Goal: Find specific page/section: Locate a particular part of the current website

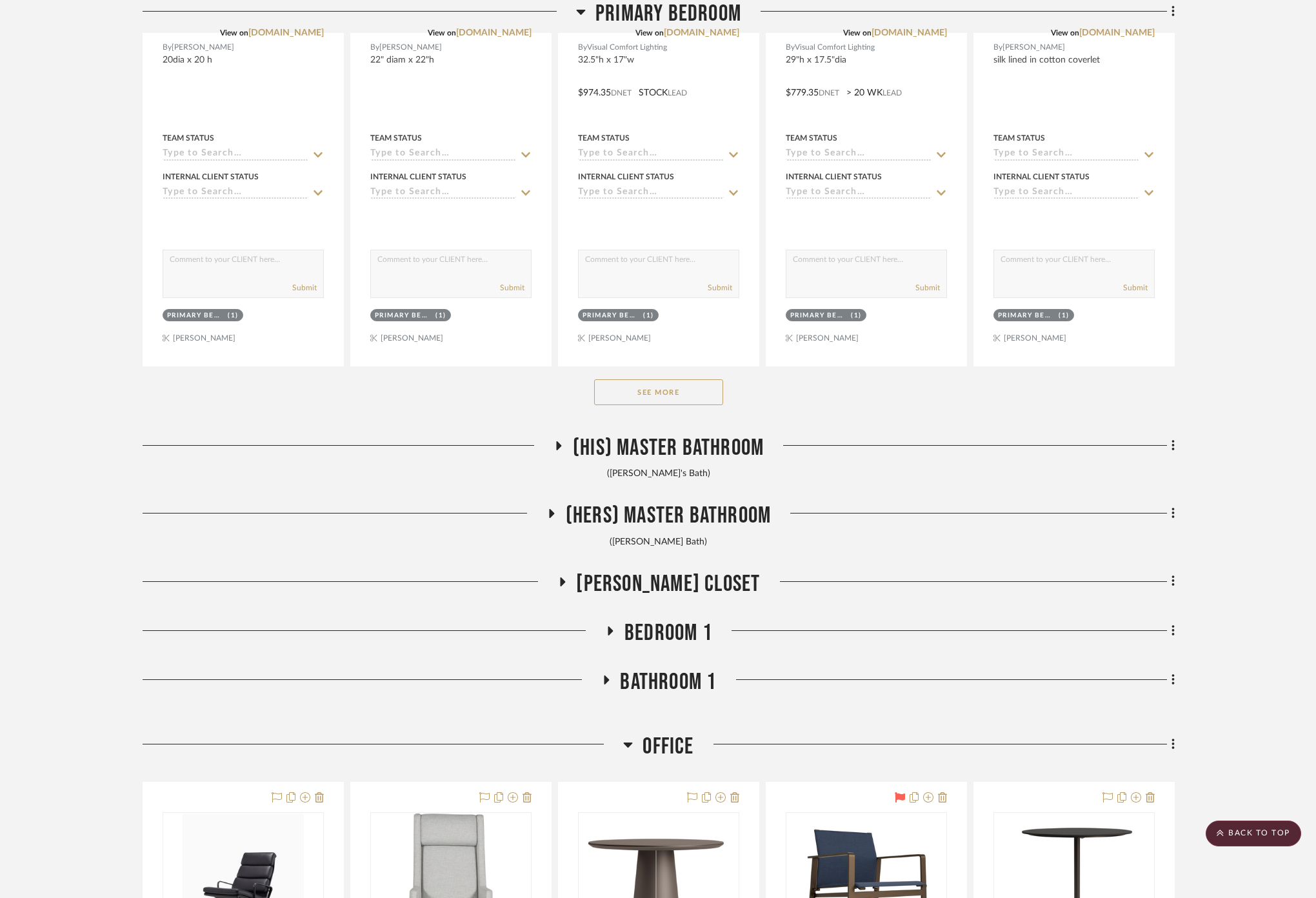
scroll to position [4371, 0]
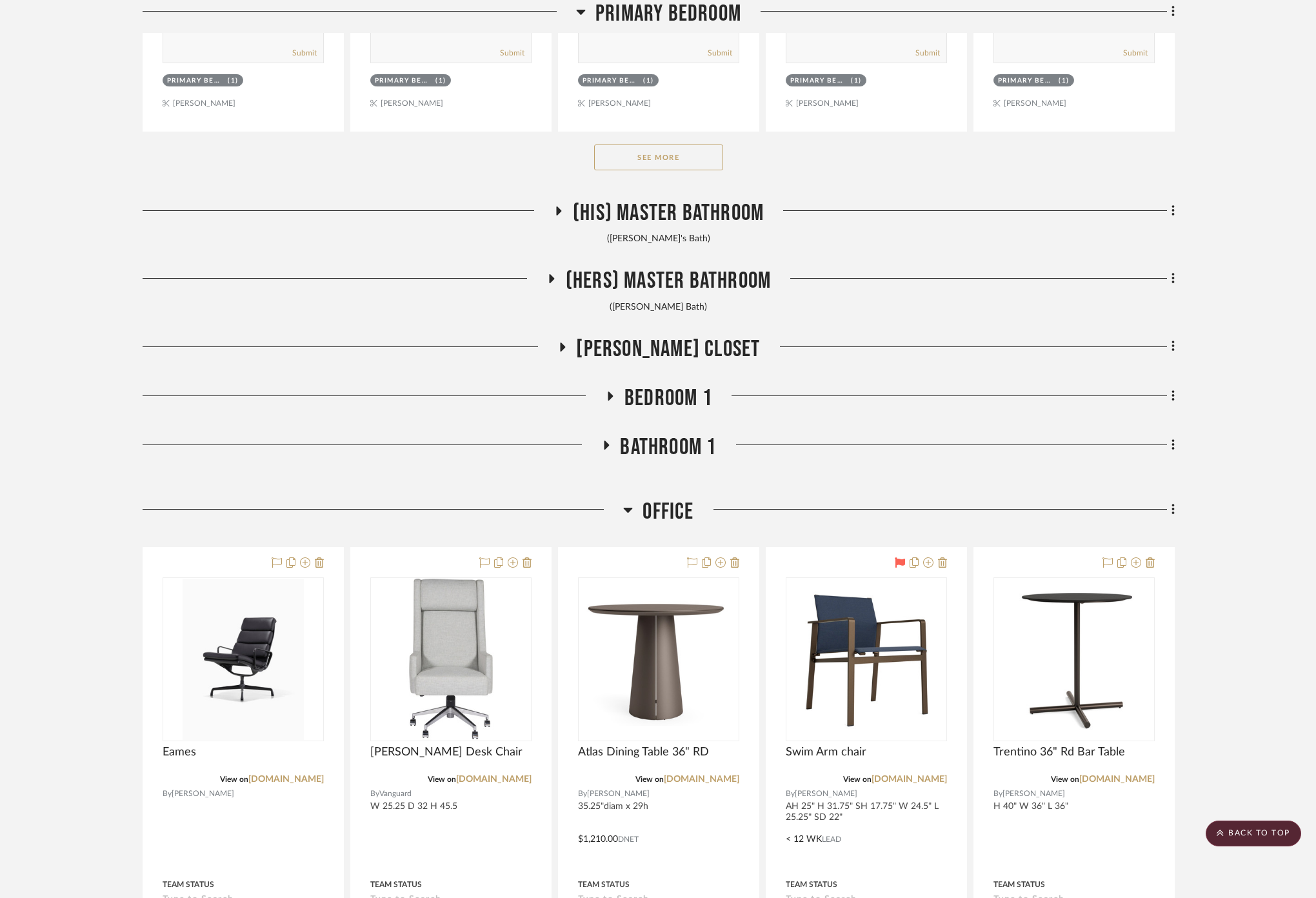
click at [661, 150] on button "See More" at bounding box center [658, 157] width 129 height 26
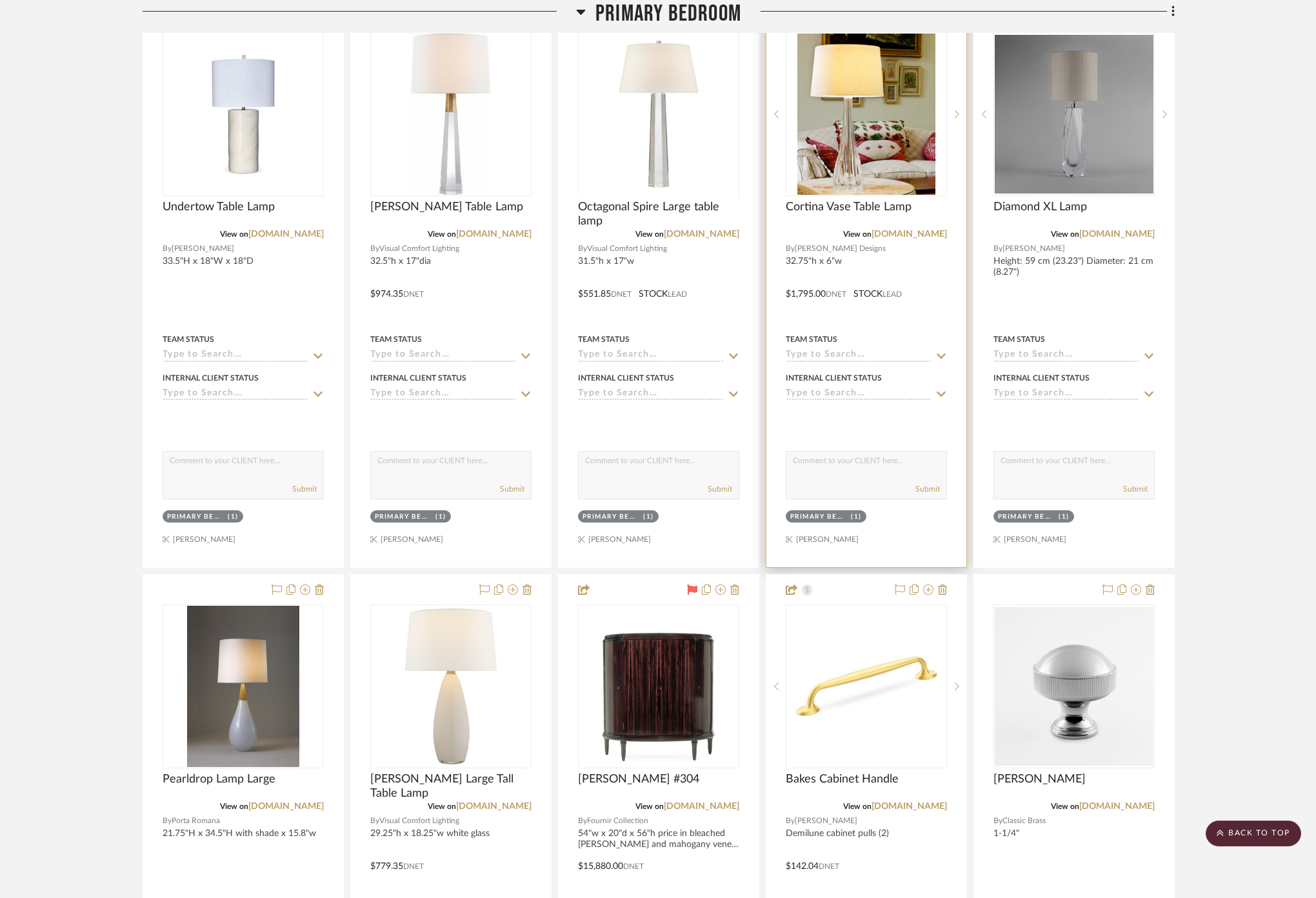
scroll to position [4729, 0]
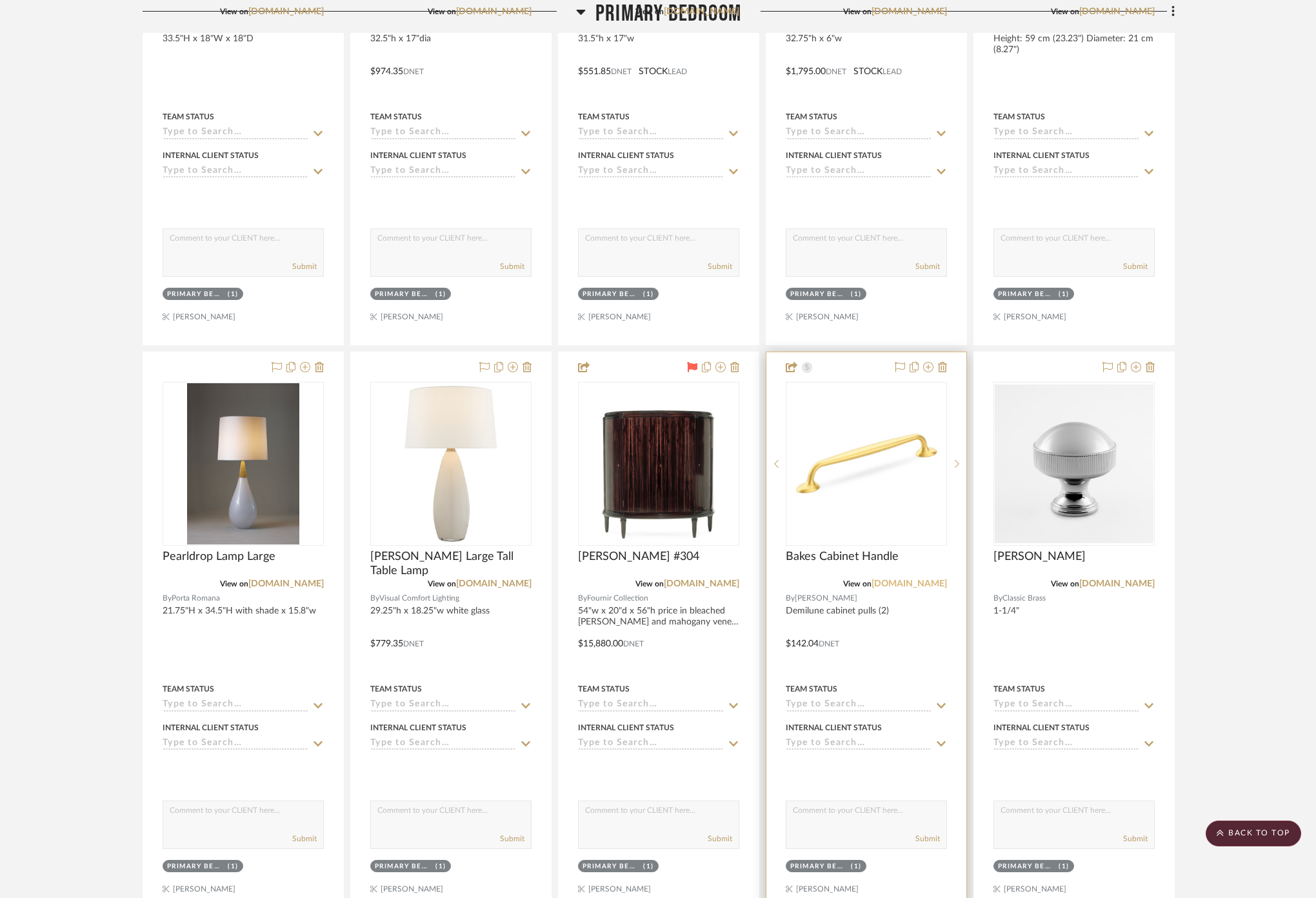
click at [904, 579] on link "[DOMAIN_NAME]" at bounding box center [909, 584] width 75 height 9
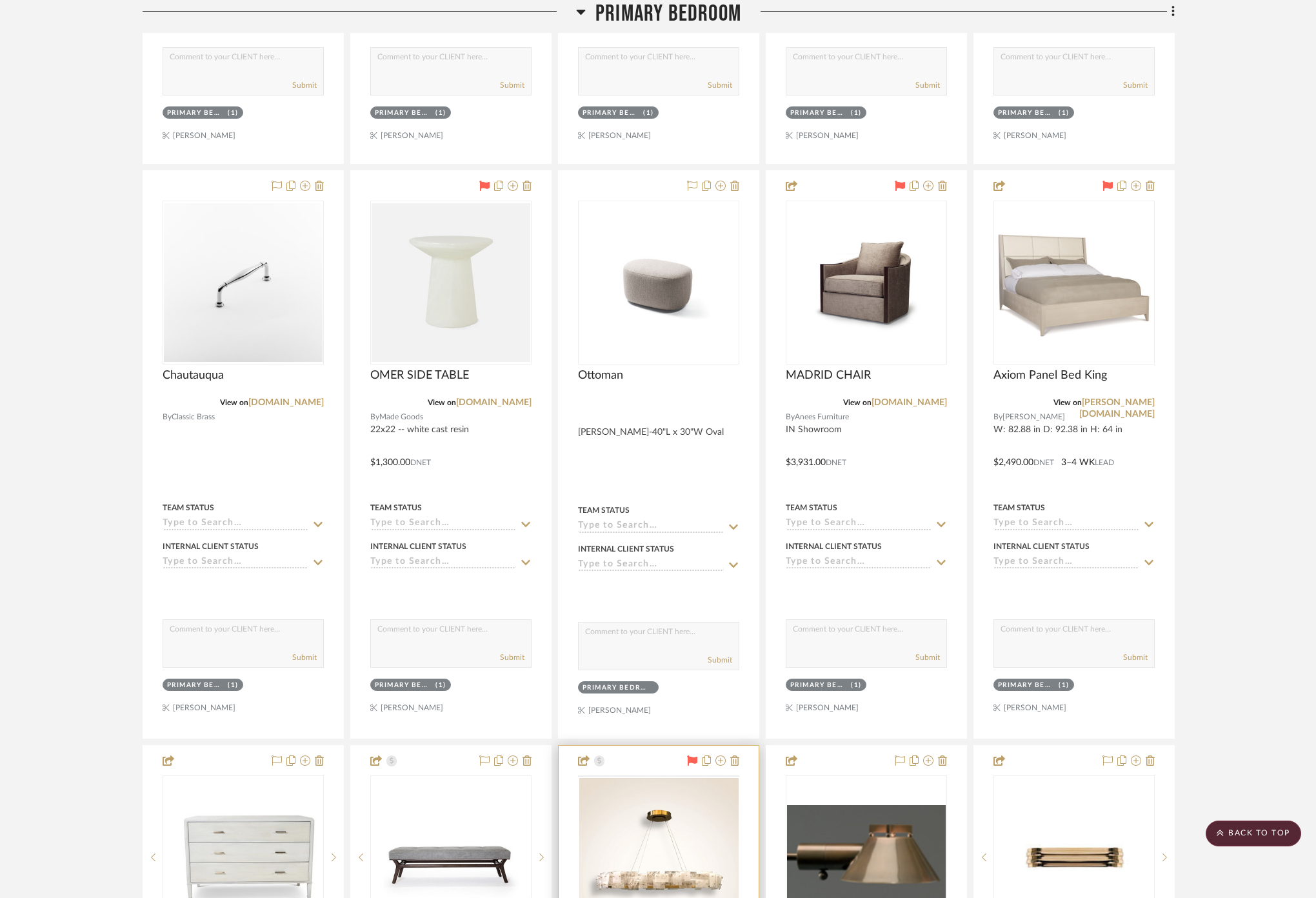
scroll to position [5660, 0]
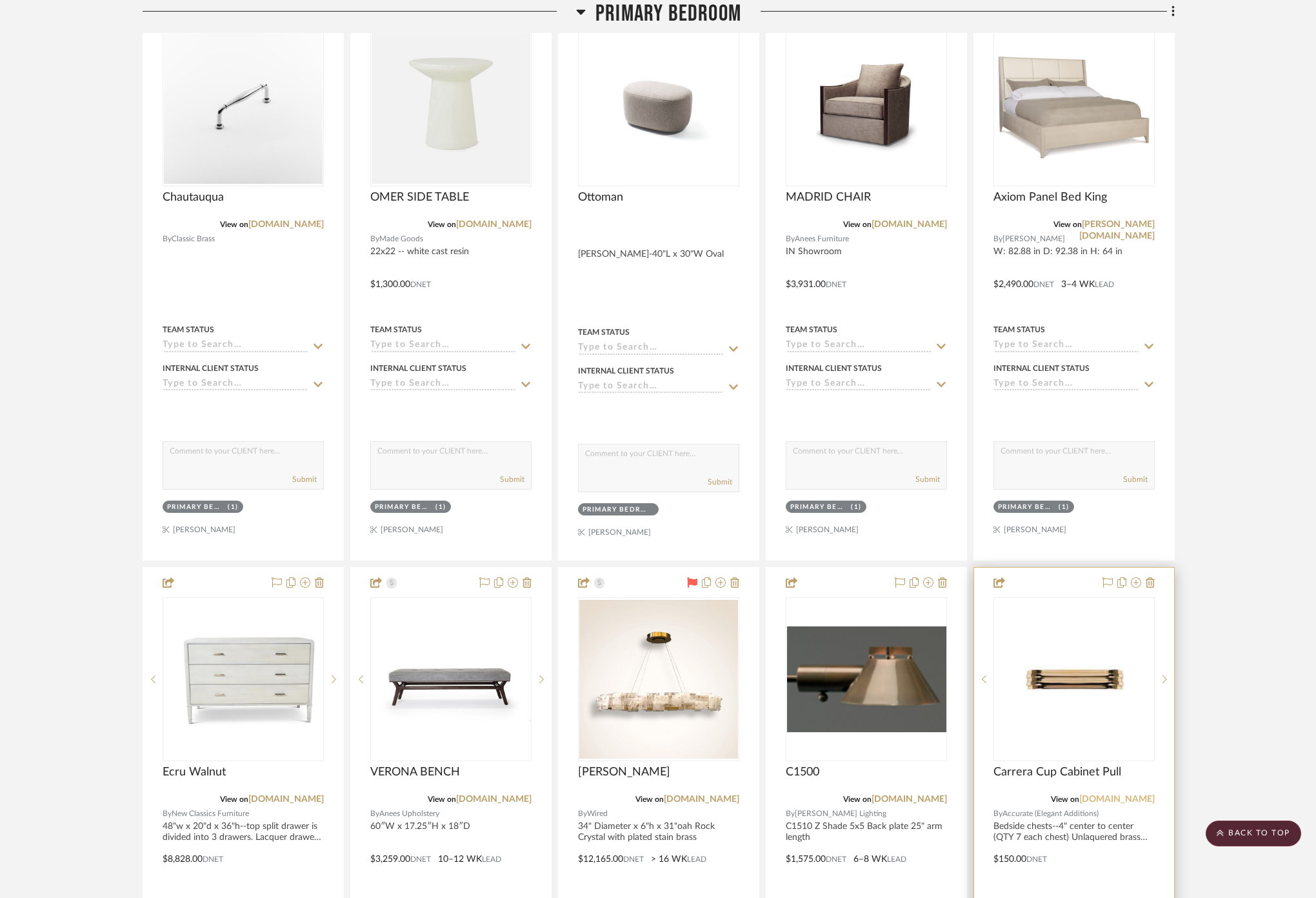
click at [1122, 795] on link "[DOMAIN_NAME]" at bounding box center [1116, 799] width 75 height 9
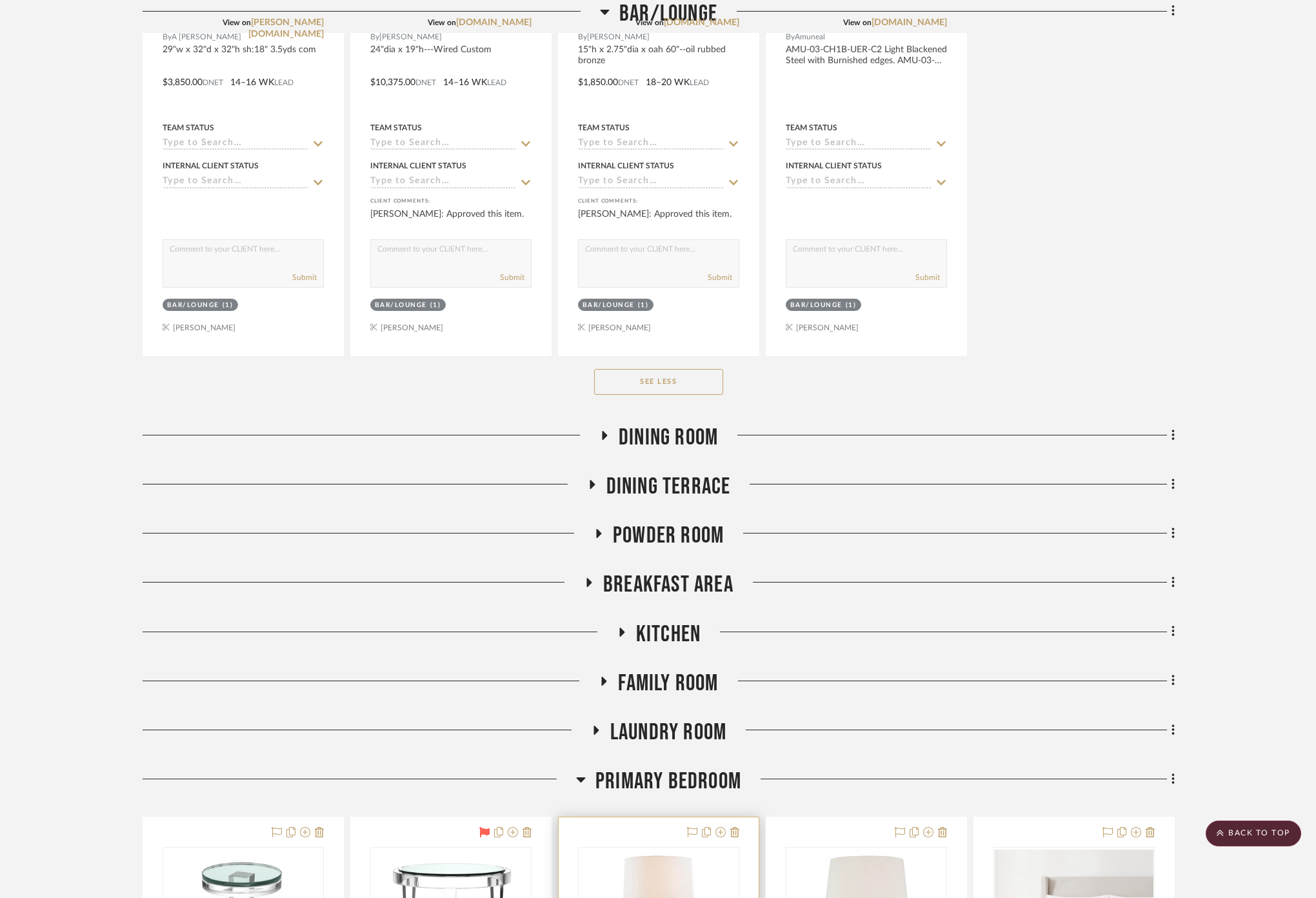
scroll to position [3009, 0]
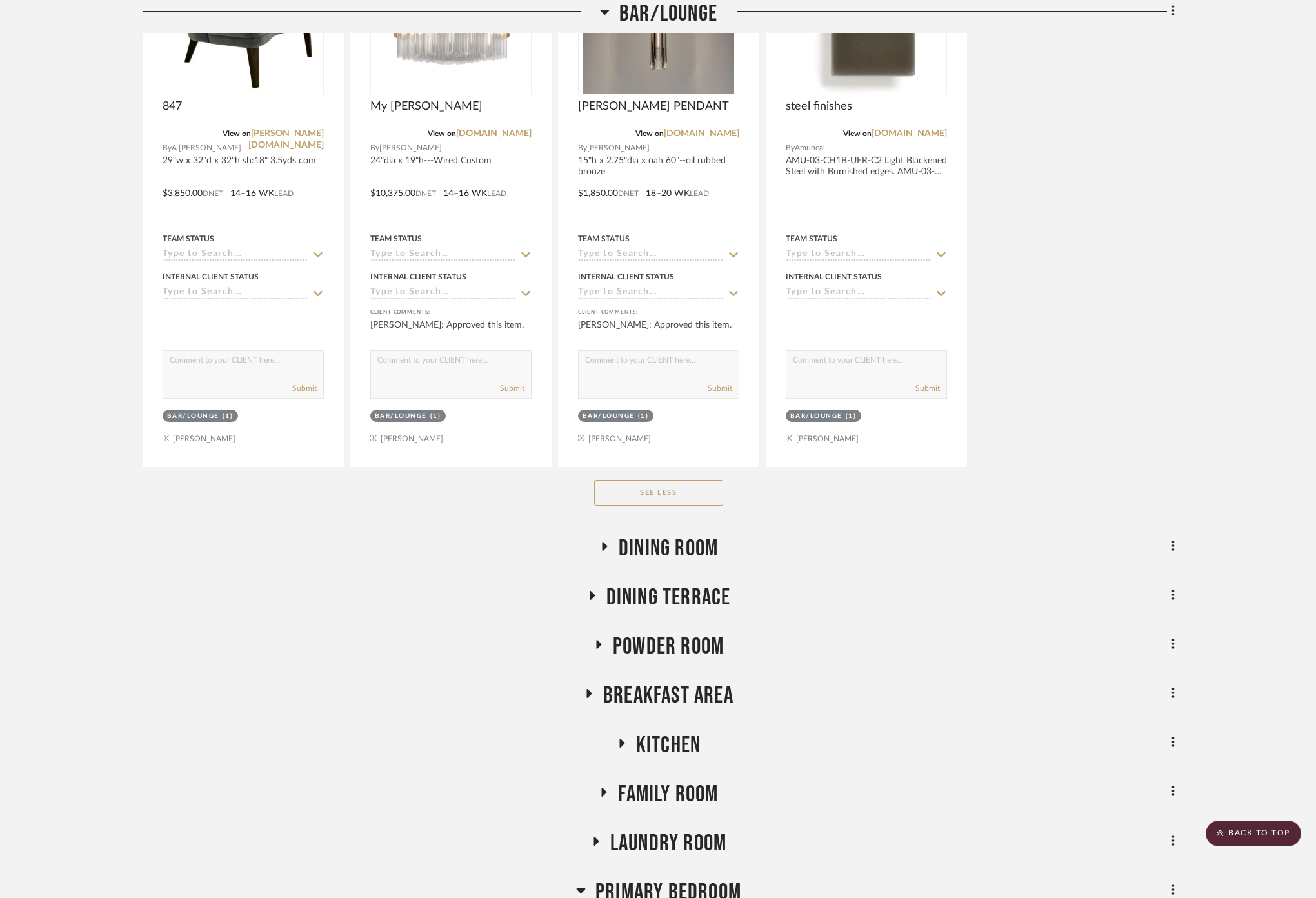
click at [683, 534] on span "Dining Room" at bounding box center [668, 548] width 99 height 28
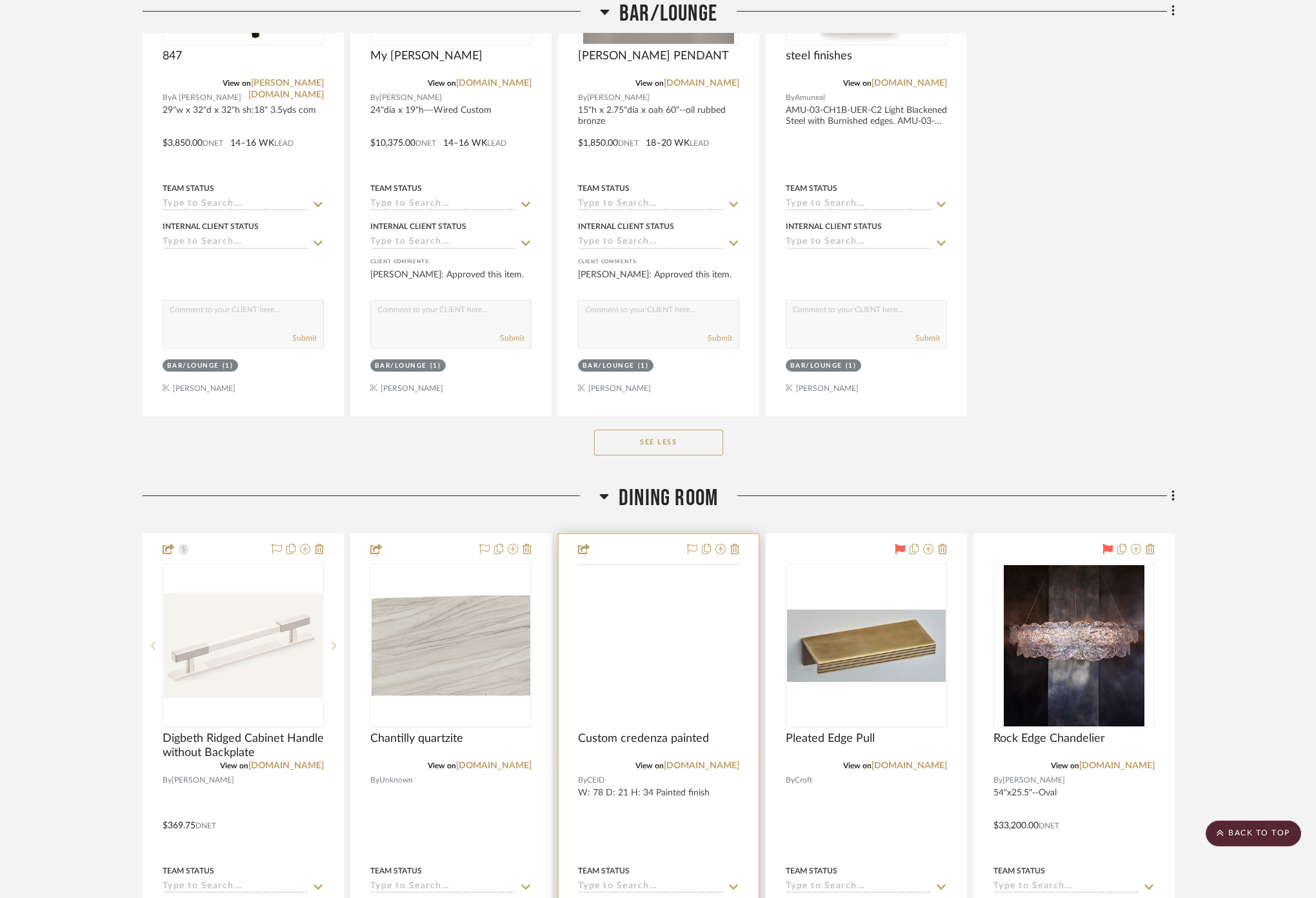
scroll to position [3080, 0]
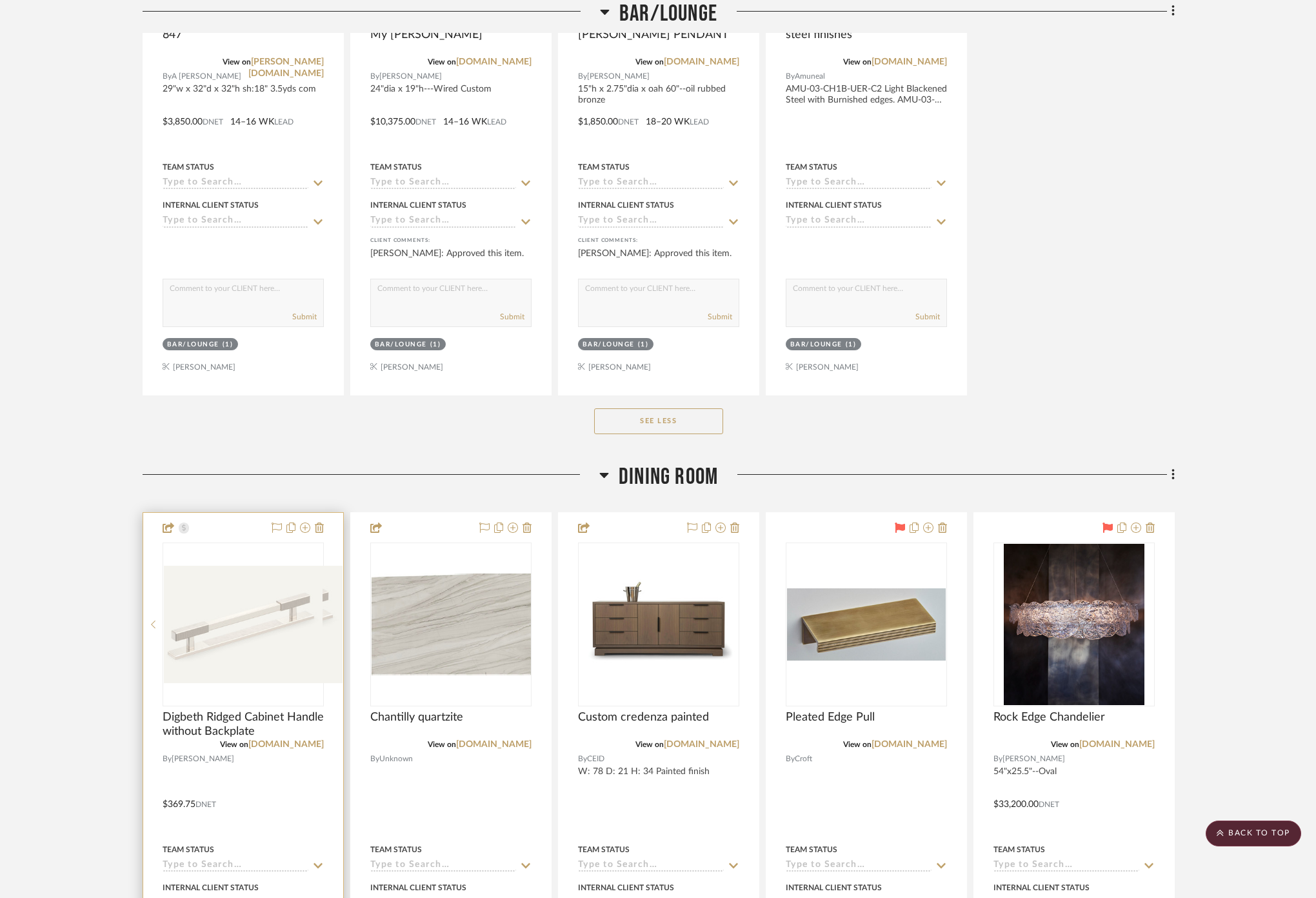
click at [288, 743] on div "View on [DOMAIN_NAME]" at bounding box center [244, 744] width 161 height 11
click at [289, 740] on link "[DOMAIN_NAME]" at bounding box center [286, 745] width 75 height 9
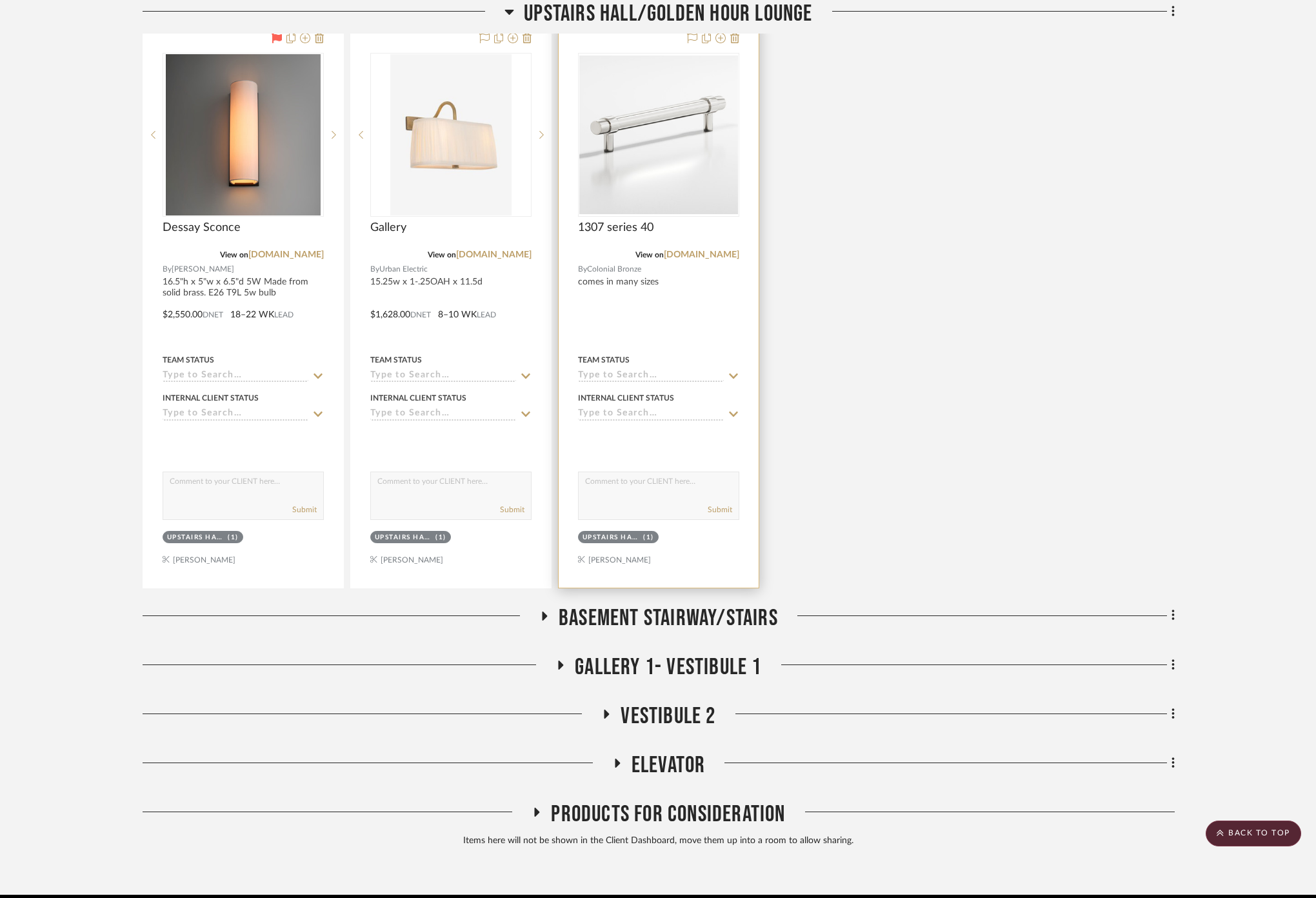
scroll to position [8840, 0]
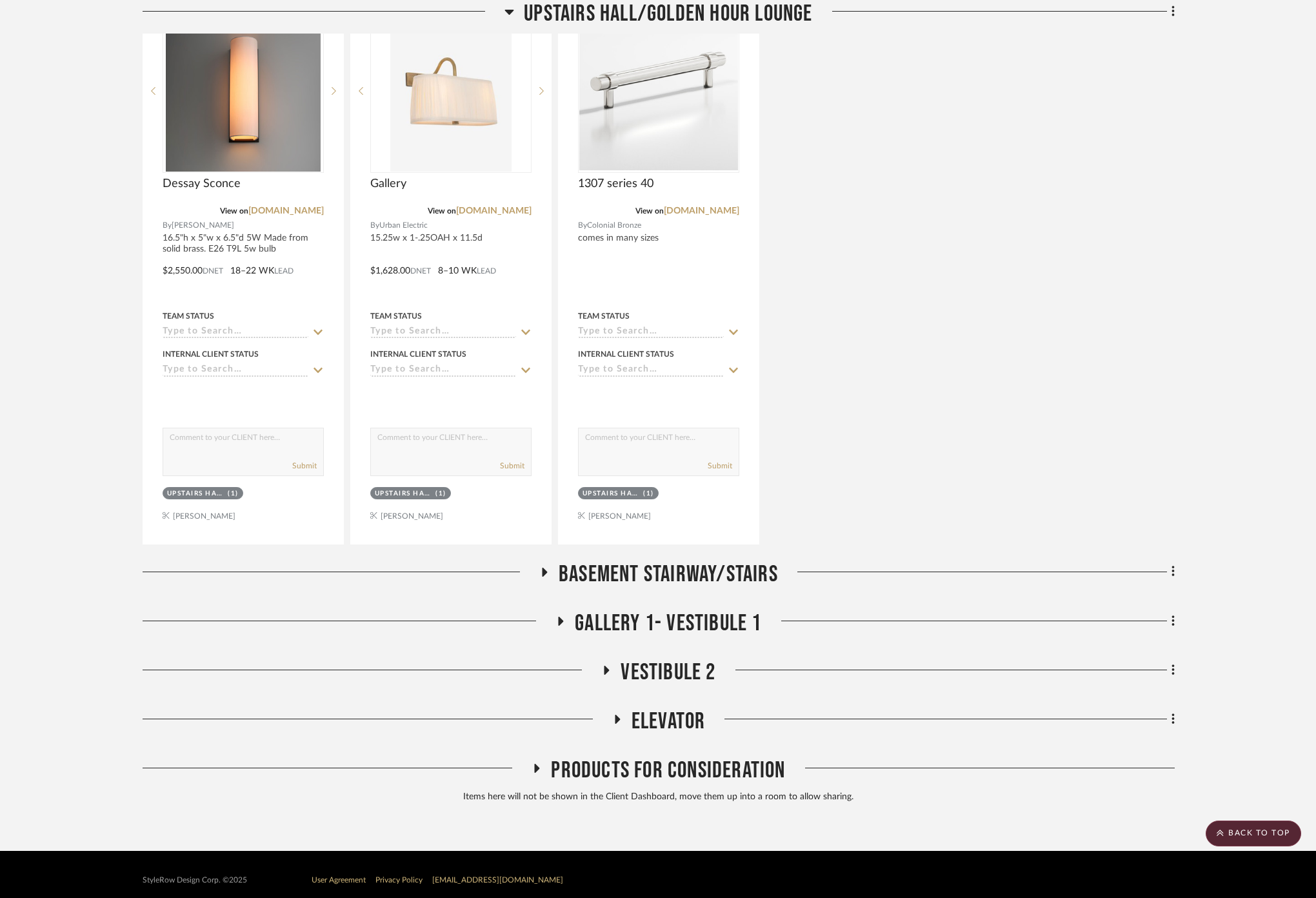
click at [668, 609] on span "Gallery 1- Vestibule 1" at bounding box center [667, 623] width 186 height 28
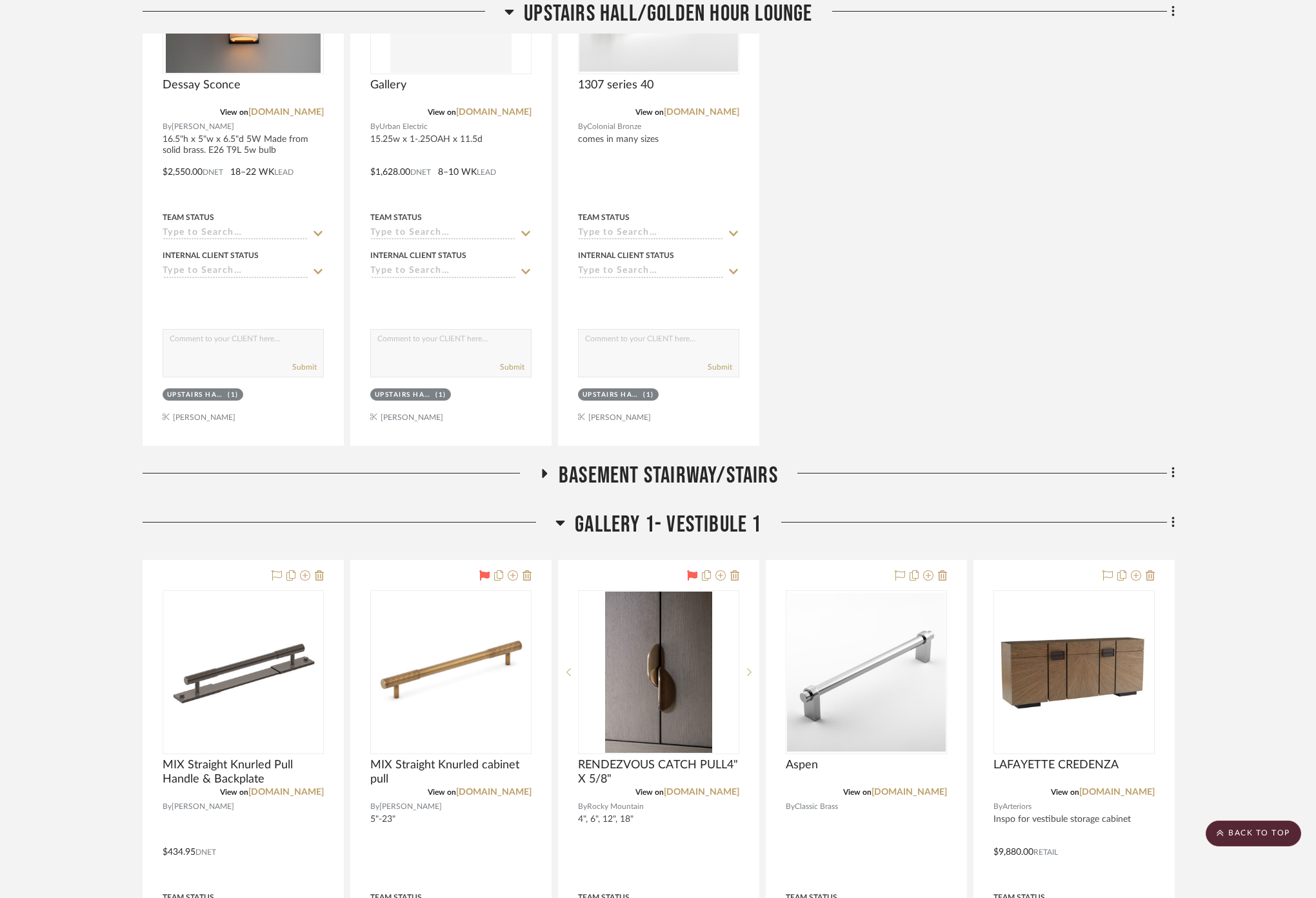
scroll to position [8984, 0]
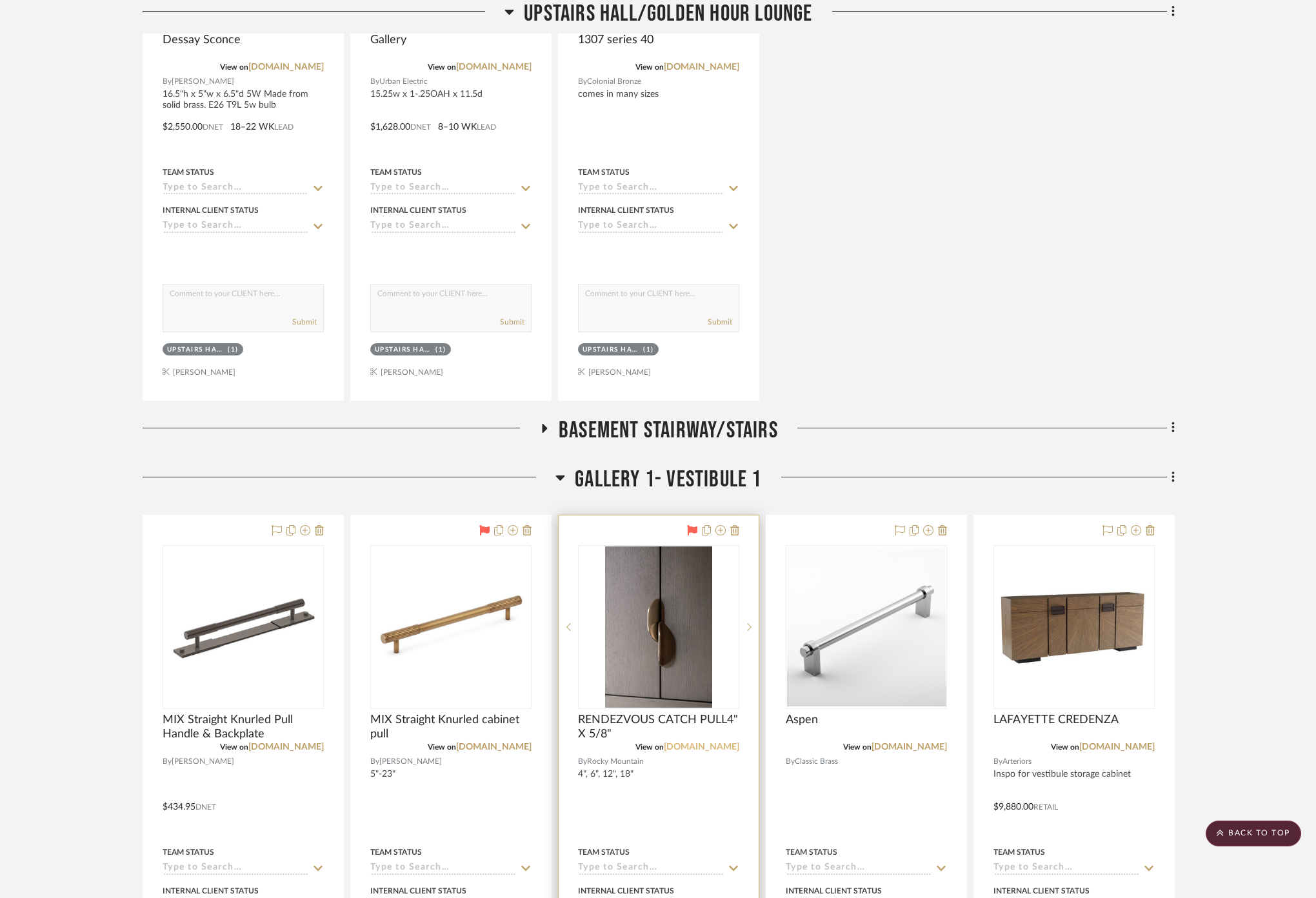
click at [693, 743] on link "[DOMAIN_NAME]" at bounding box center [701, 747] width 75 height 9
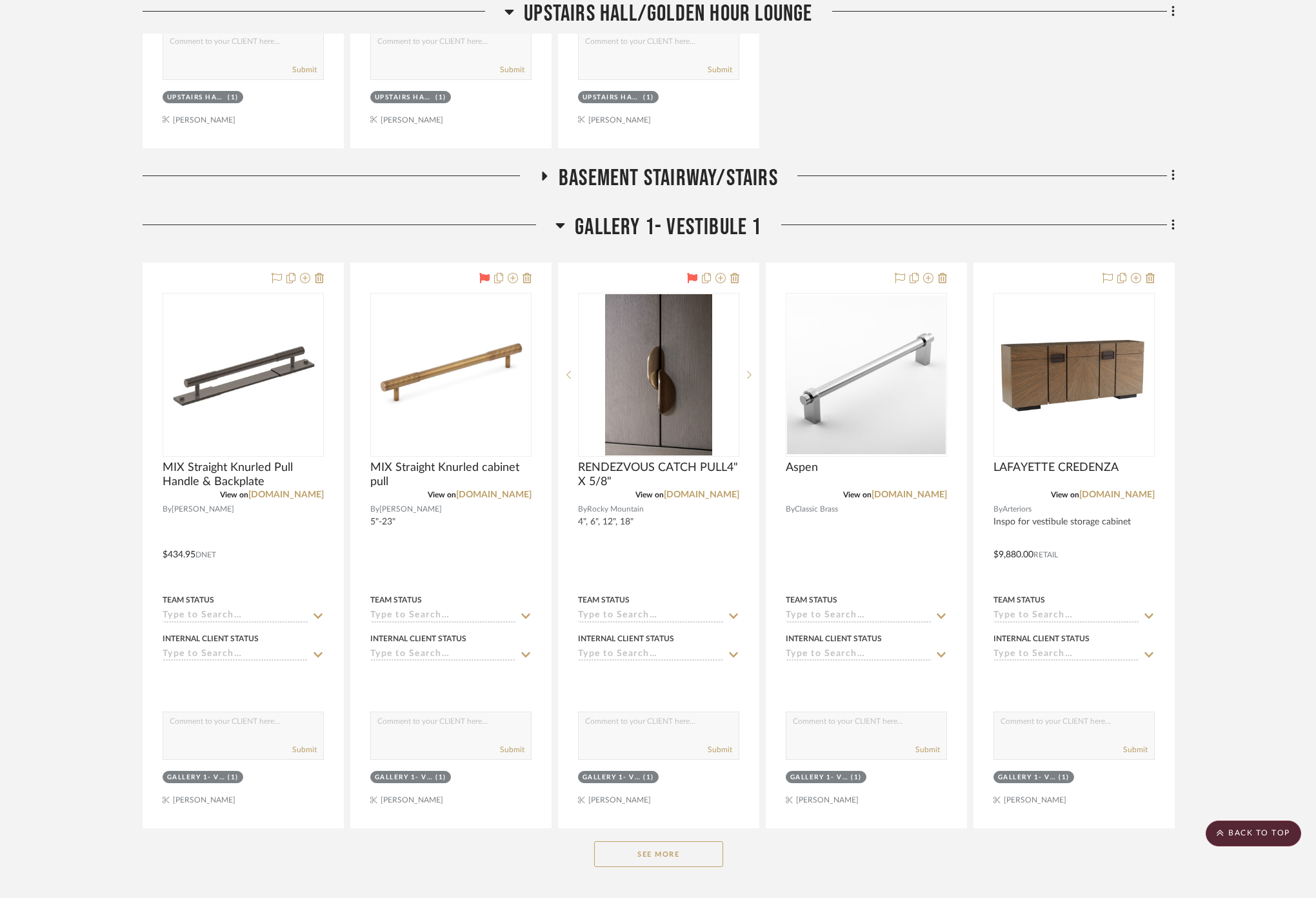
scroll to position [9342, 0]
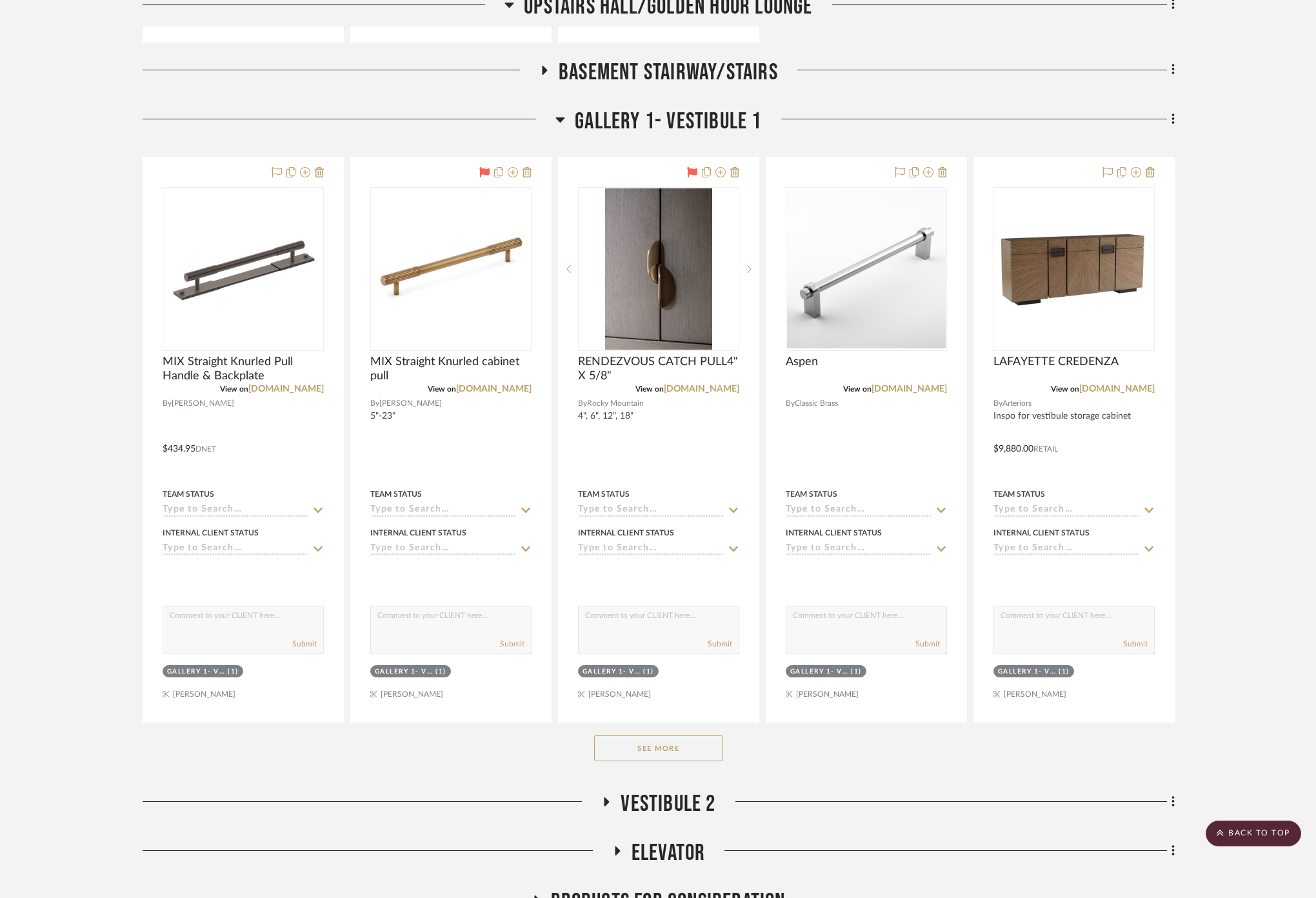
click at [718, 736] on button "See More" at bounding box center [658, 748] width 129 height 26
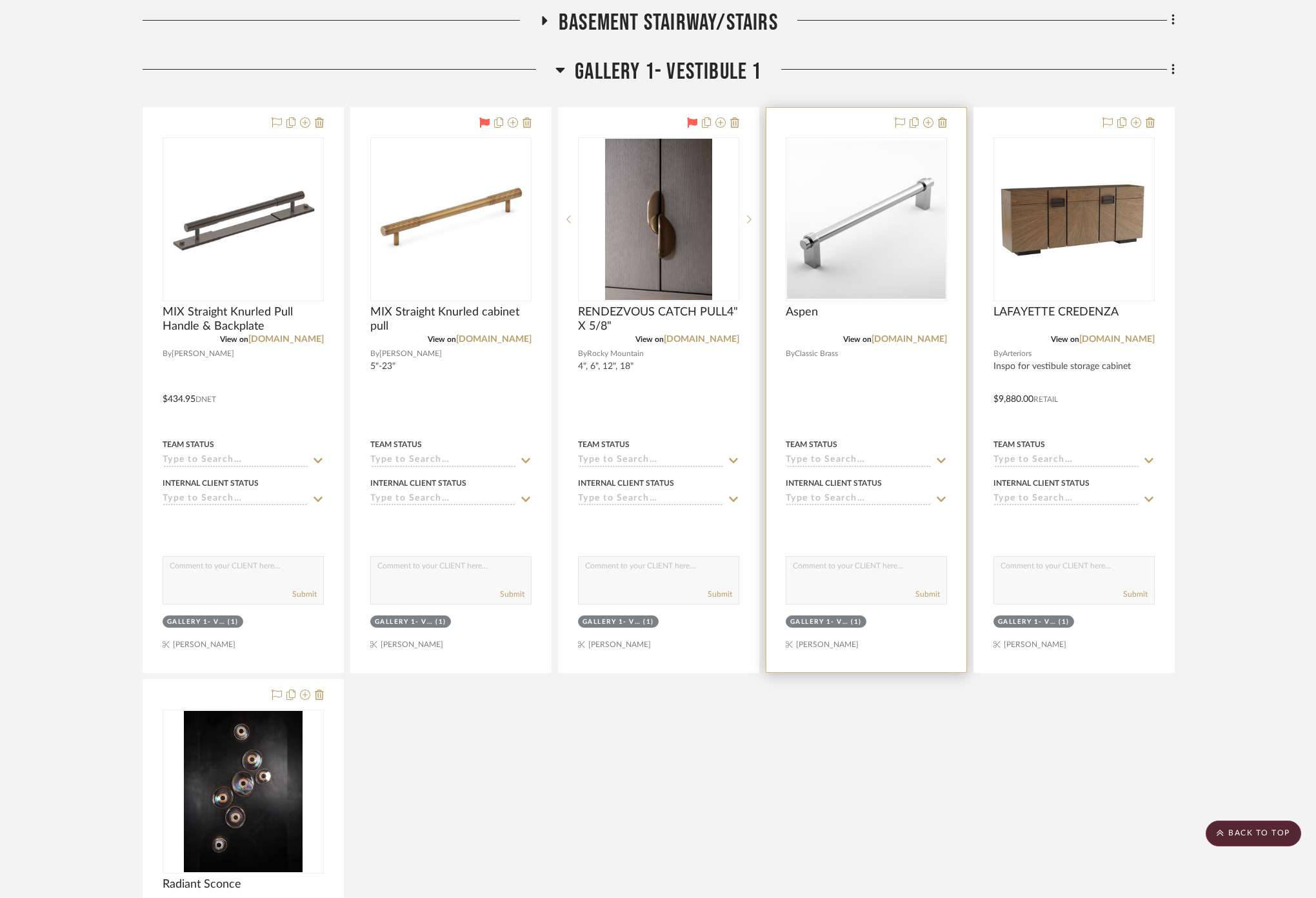
scroll to position [9413, 0]
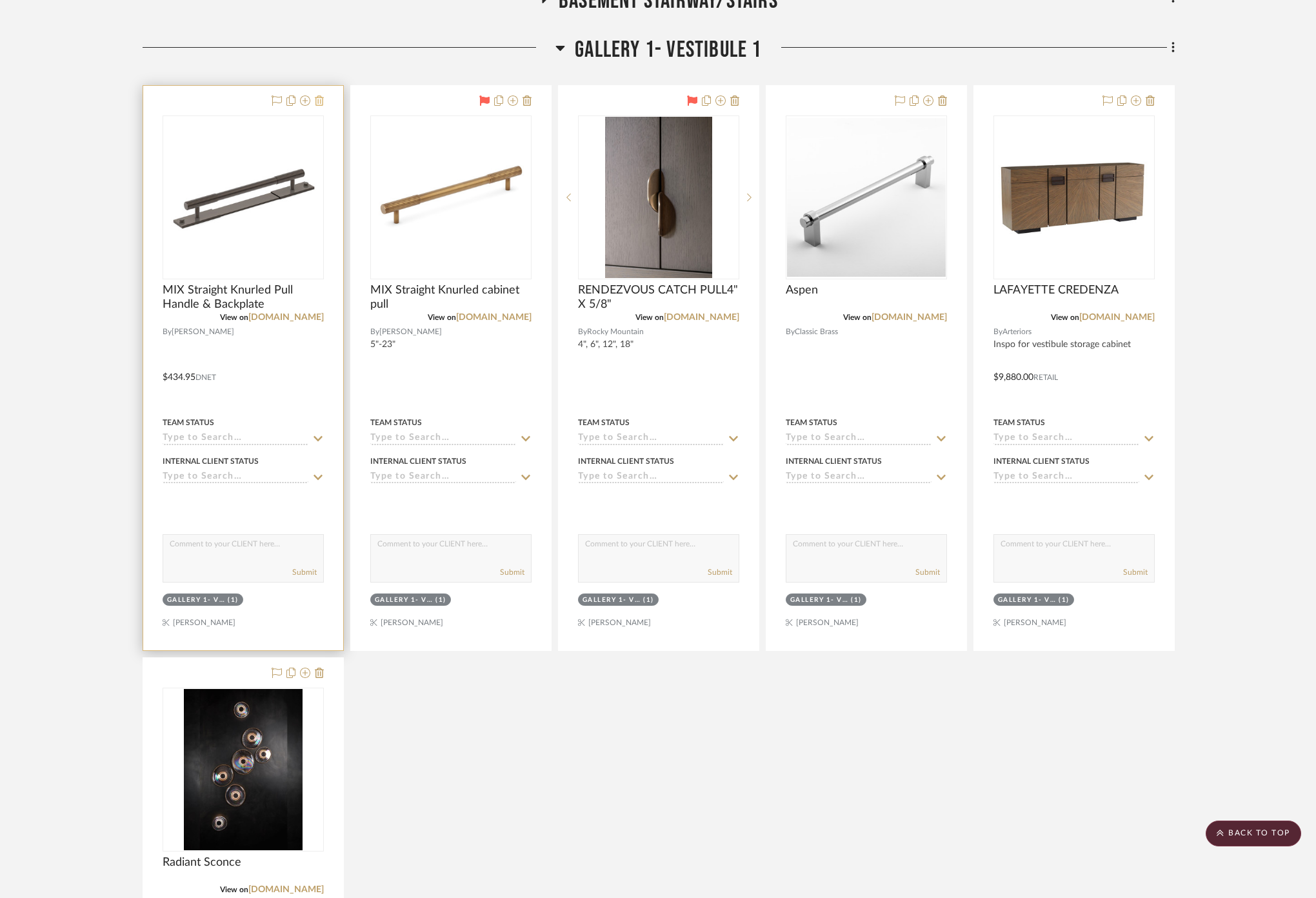
click at [319, 95] on icon at bounding box center [320, 100] width 9 height 10
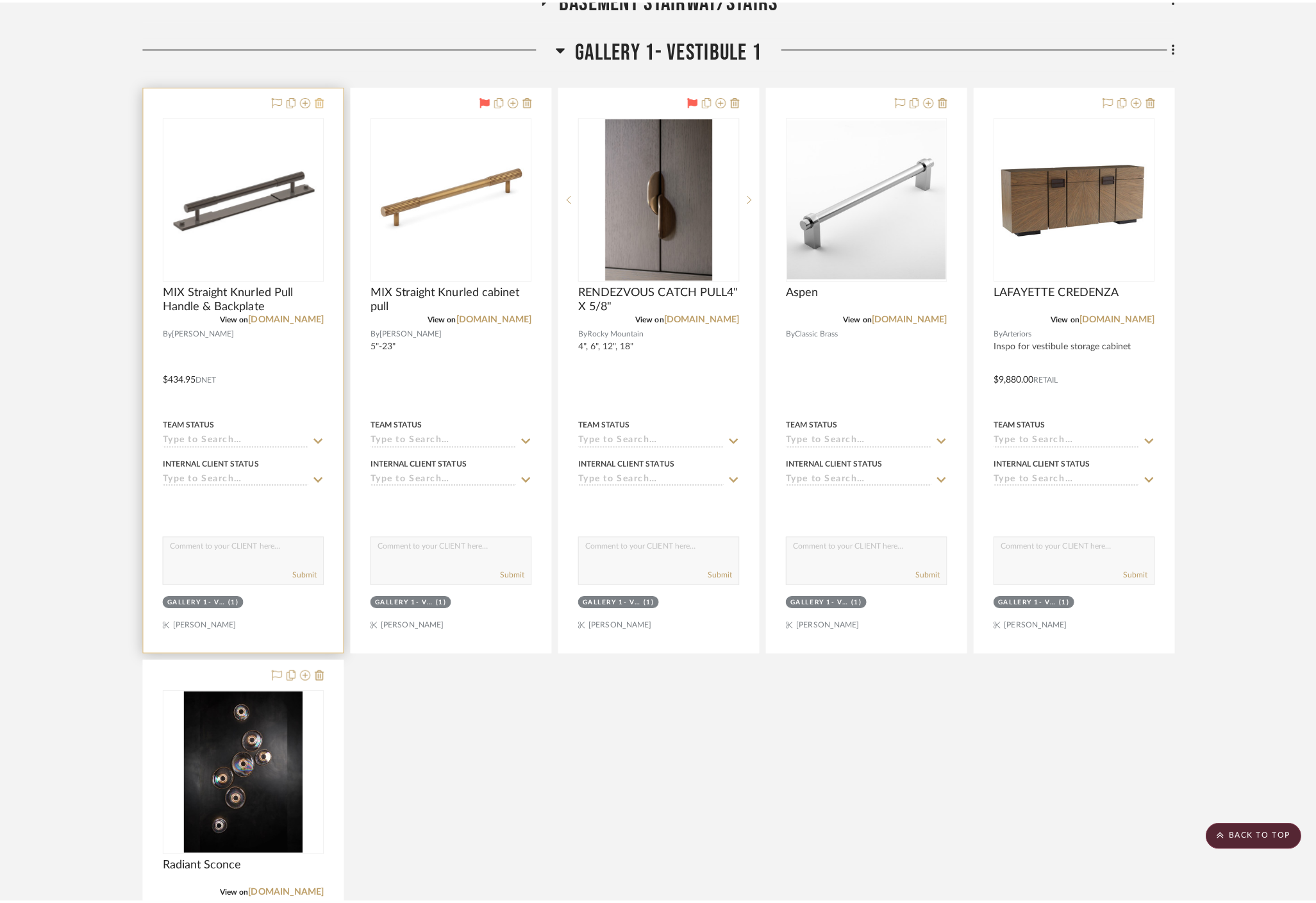
scroll to position [0, 0]
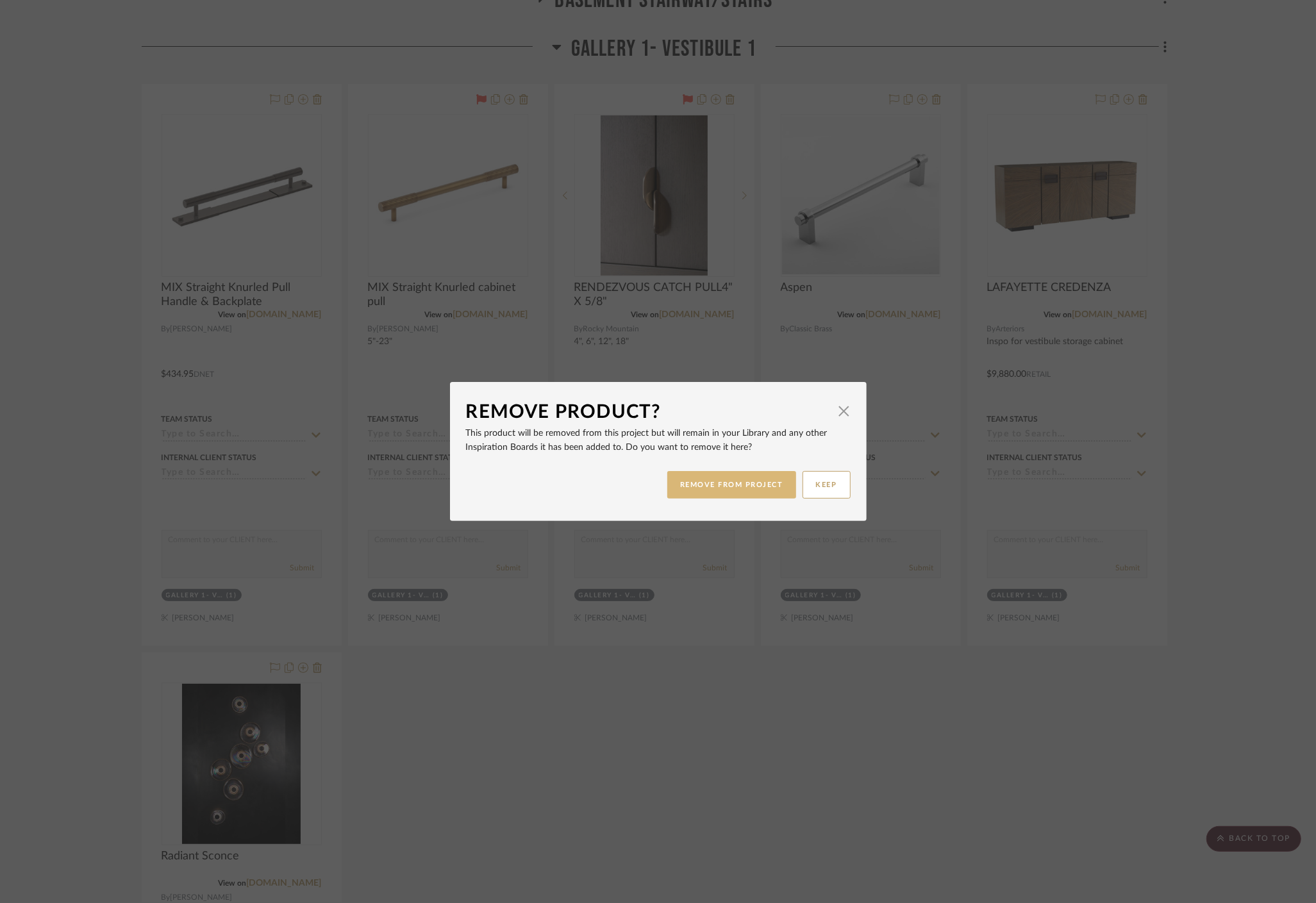
click at [679, 486] on button "REMOVE FROM PROJECT" at bounding box center [732, 485] width 129 height 28
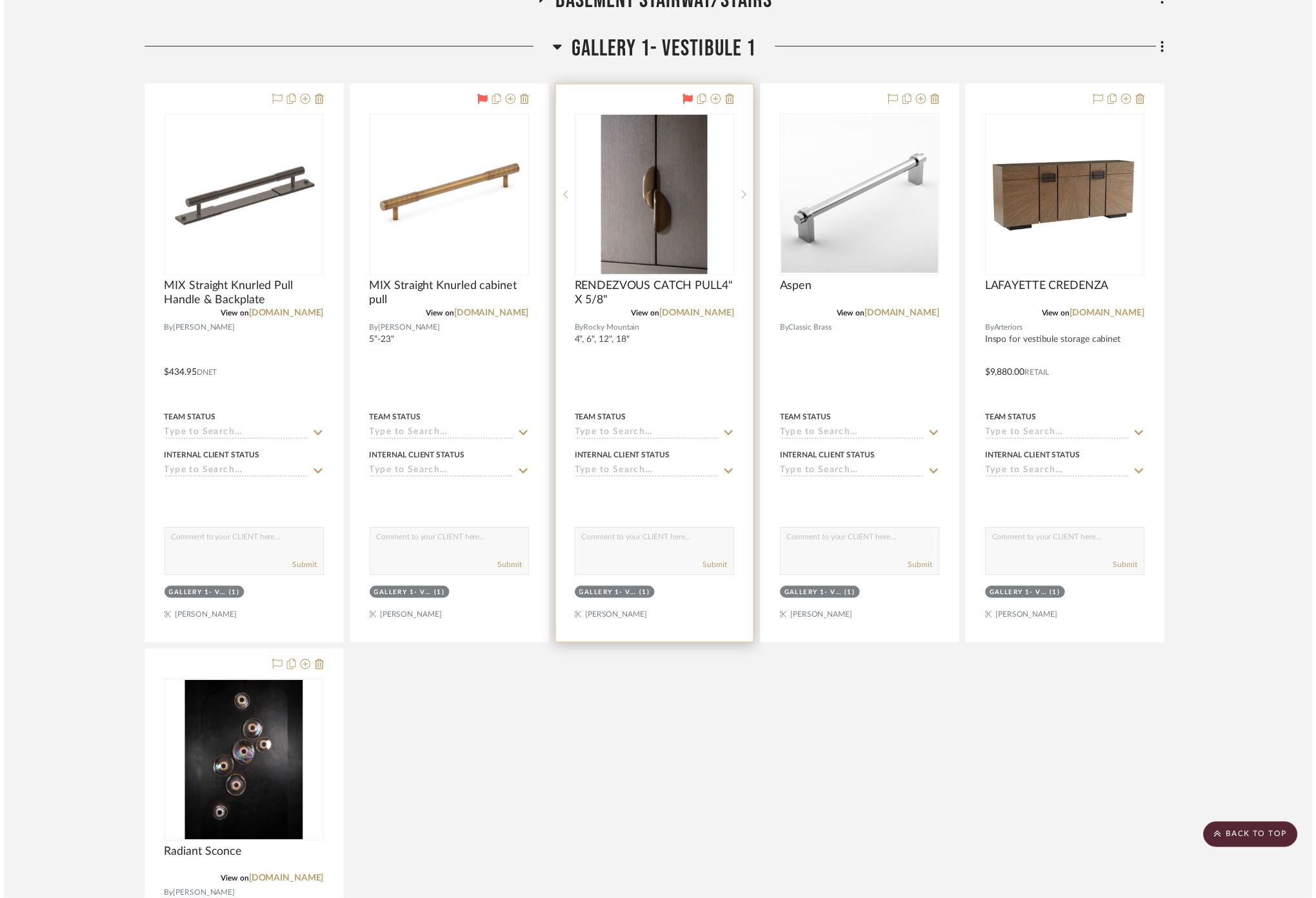
scroll to position [9413, 0]
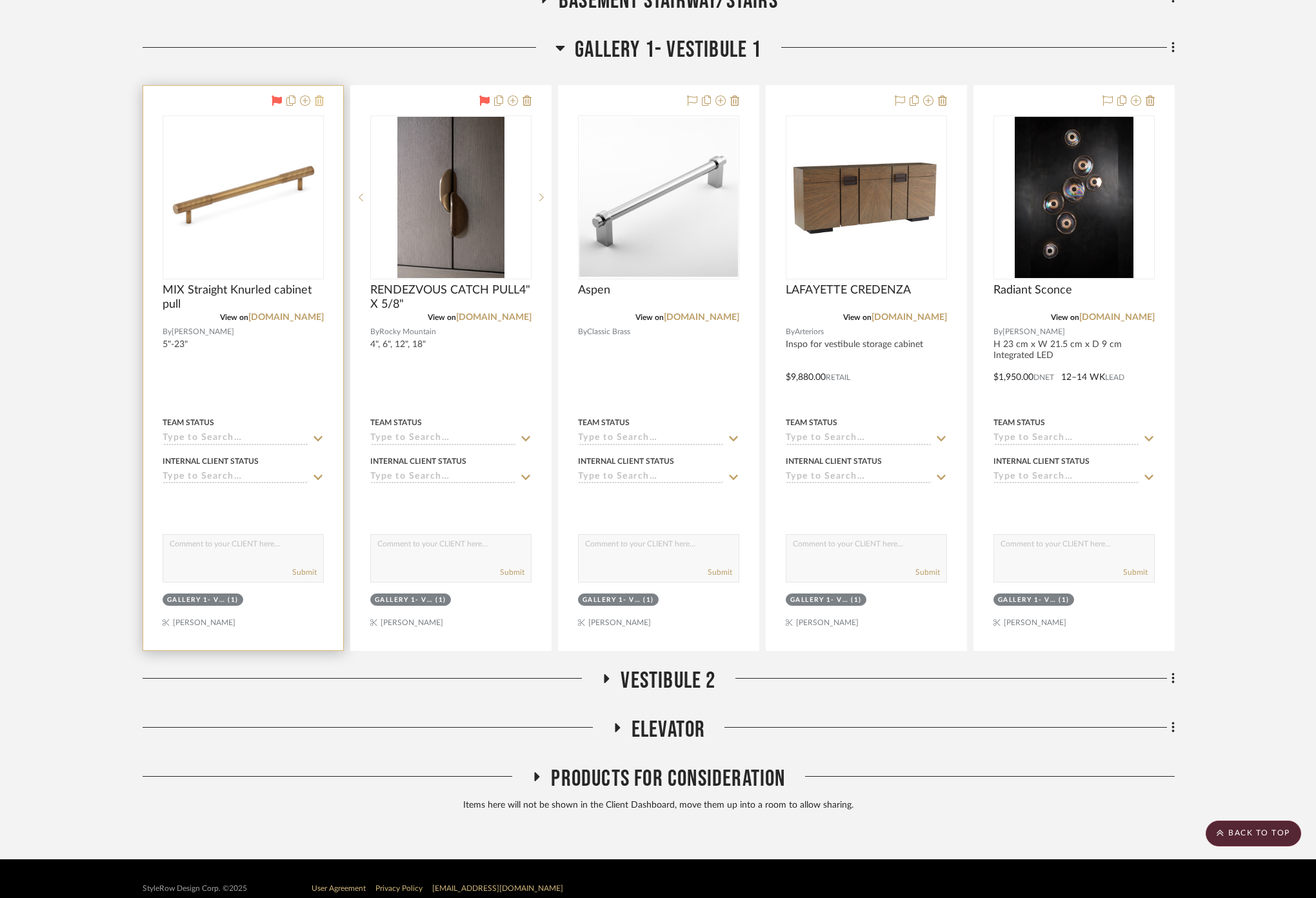
click at [318, 95] on icon at bounding box center [320, 100] width 9 height 10
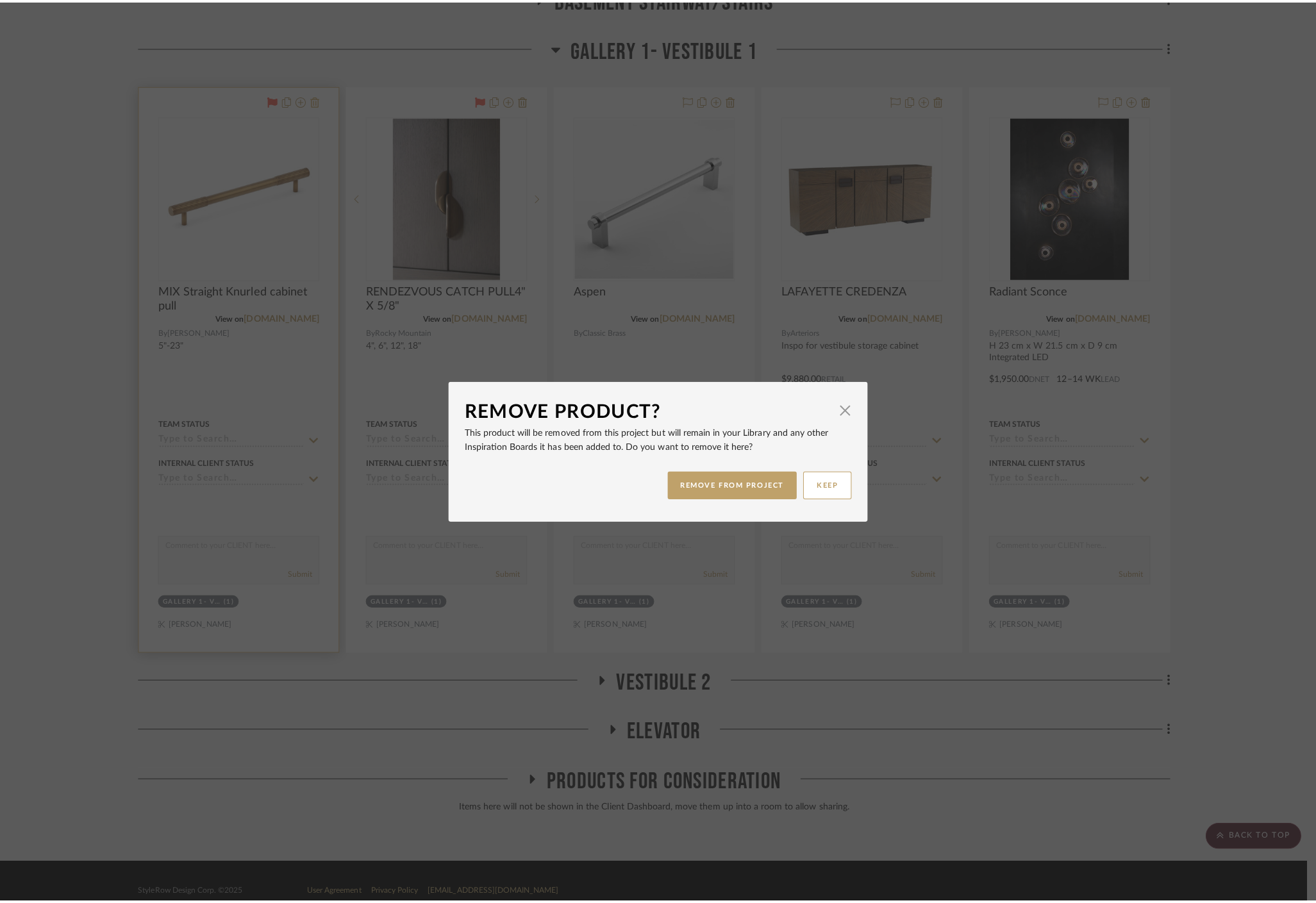
scroll to position [0, 0]
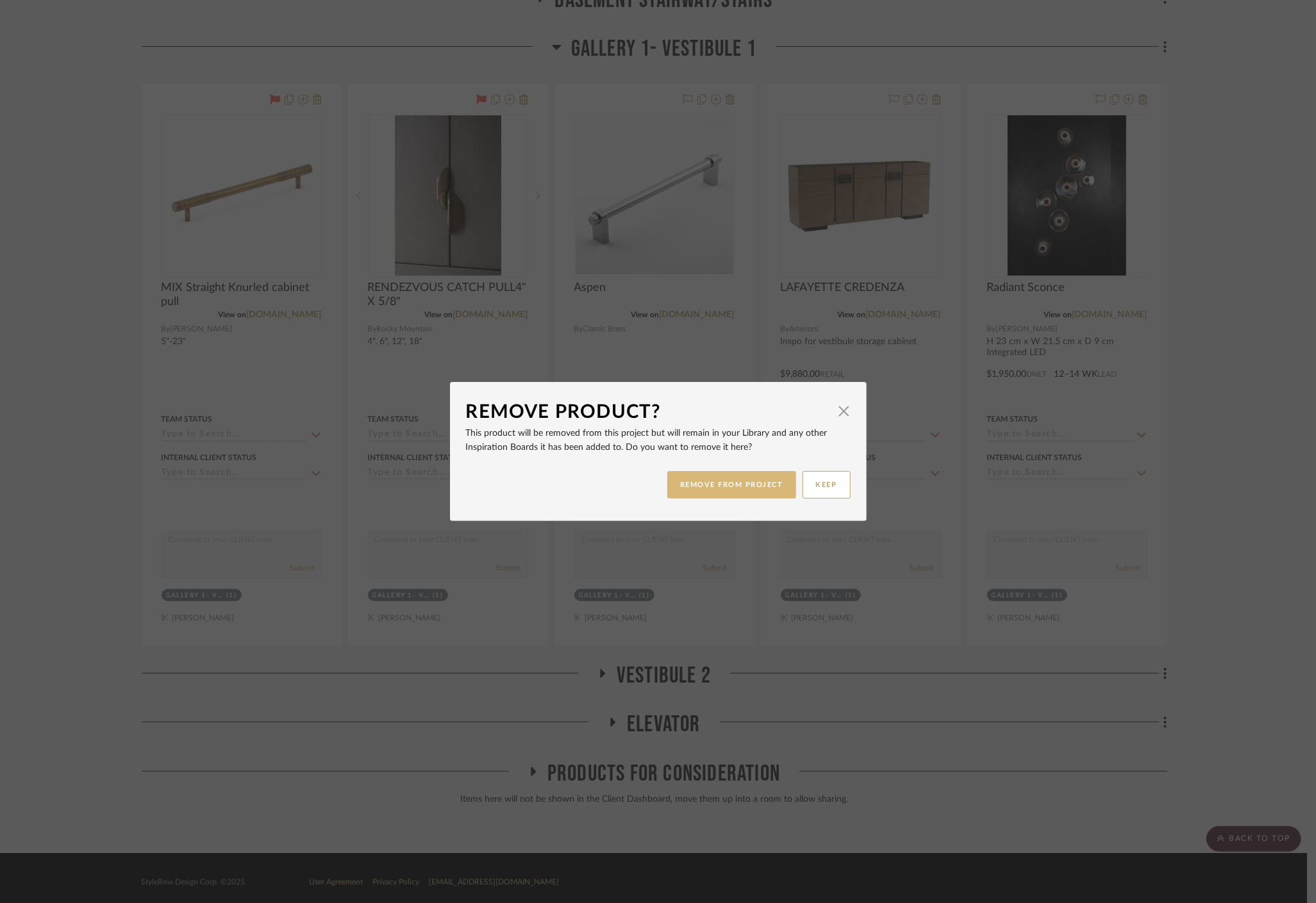
click at [736, 476] on button "REMOVE FROM PROJECT" at bounding box center [732, 485] width 129 height 28
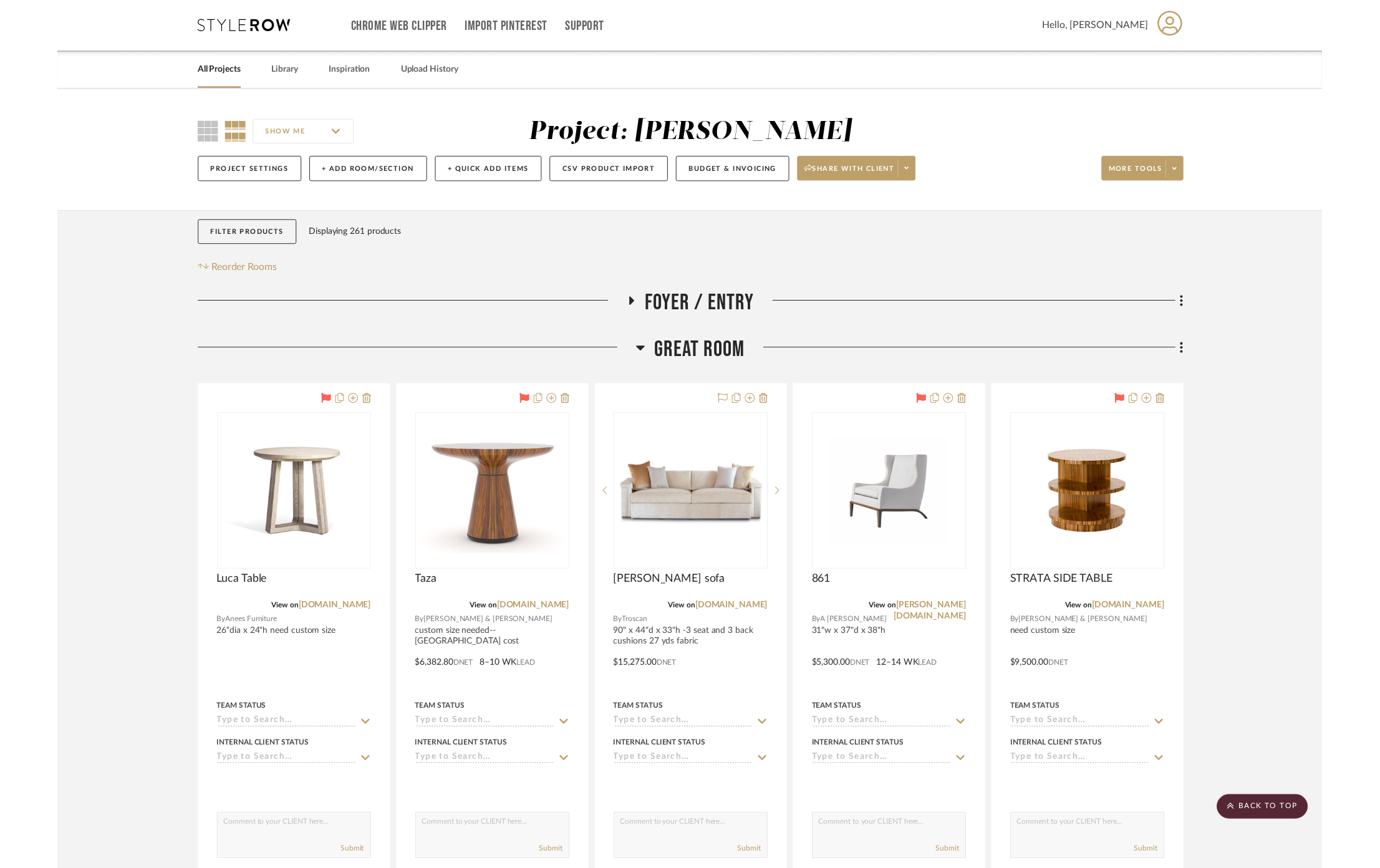
scroll to position [9099, 0]
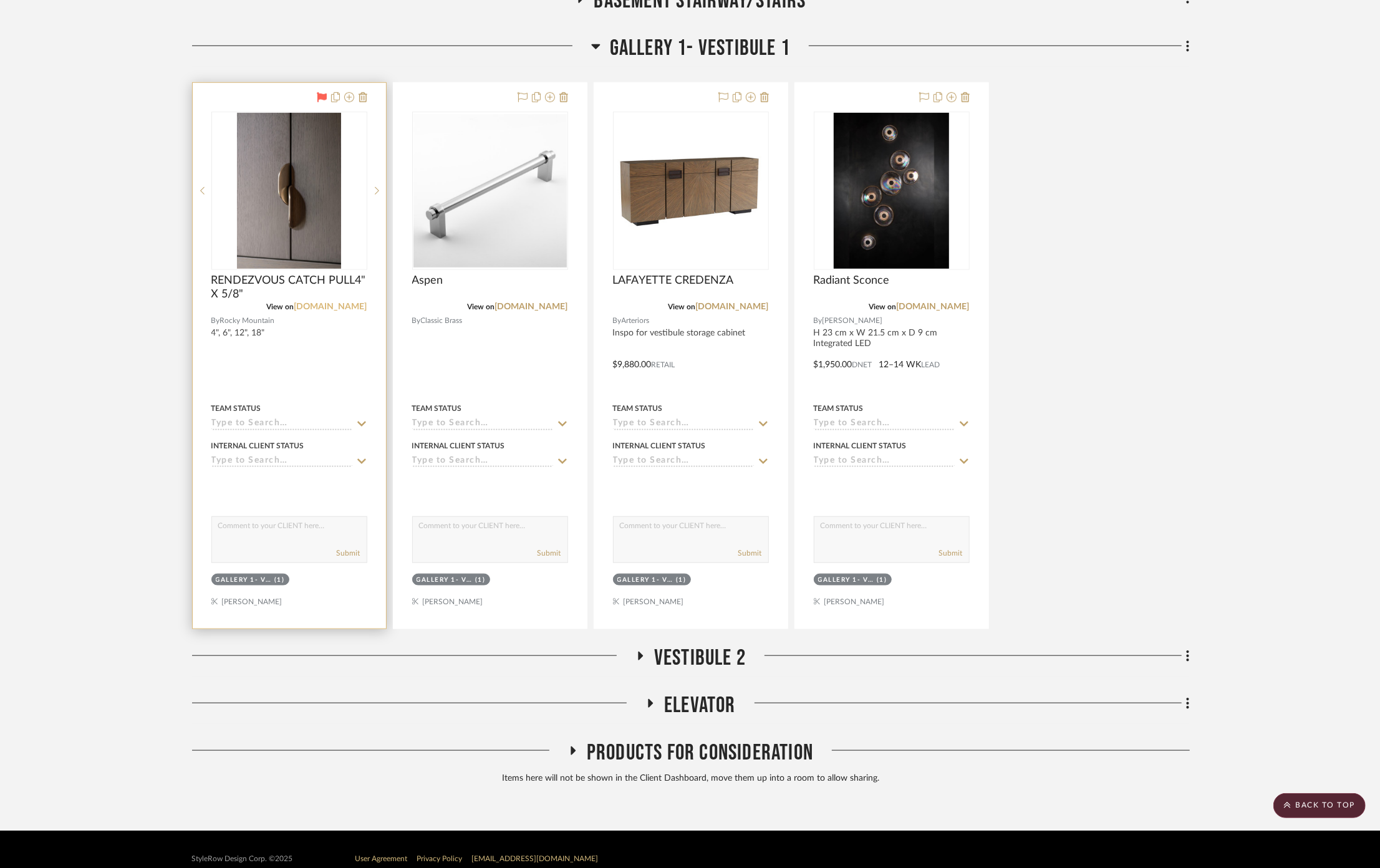
click at [313, 302] on link "[DOMAIN_NAME]" at bounding box center [330, 307] width 73 height 9
